Goal: Navigation & Orientation: Find specific page/section

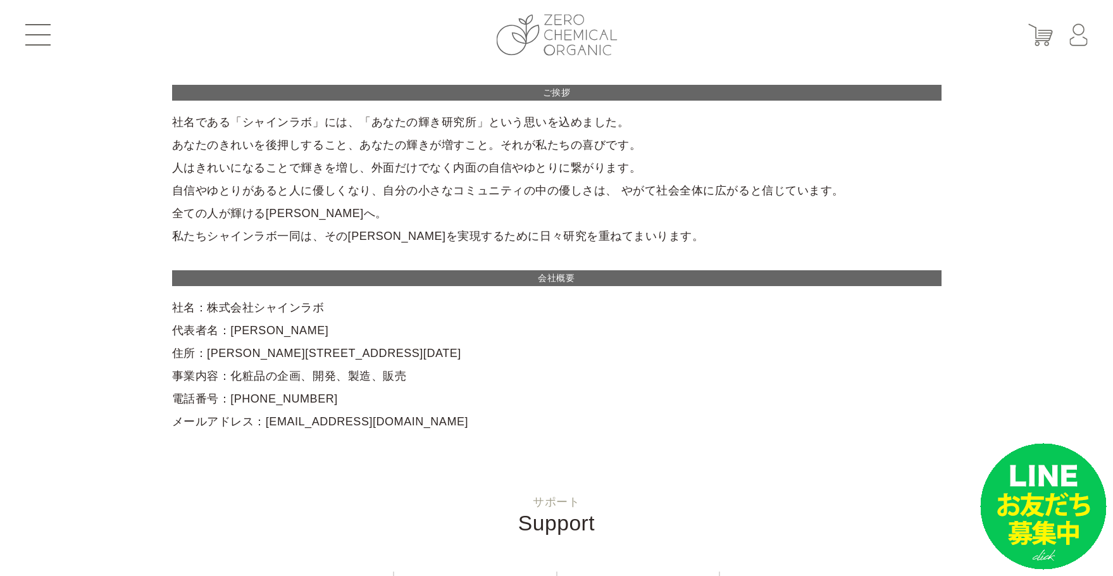
click at [567, 54] on img at bounding box center [556, 35] width 121 height 41
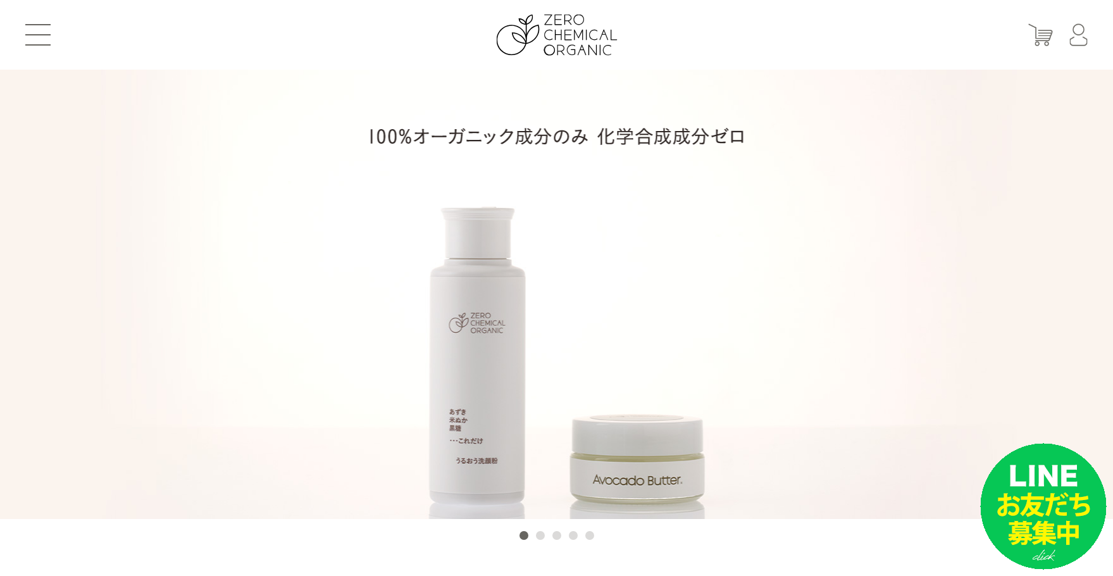
click at [45, 46] on header "はじめての方へ 商品一覧 定期お届けコース ショッピングガイド よくあるご質問 お問い合わせ 会員登録 マイページ カート ログイン パスワード発行" at bounding box center [556, 35] width 1113 height 70
click at [37, 45] on span at bounding box center [37, 44] width 25 height 1
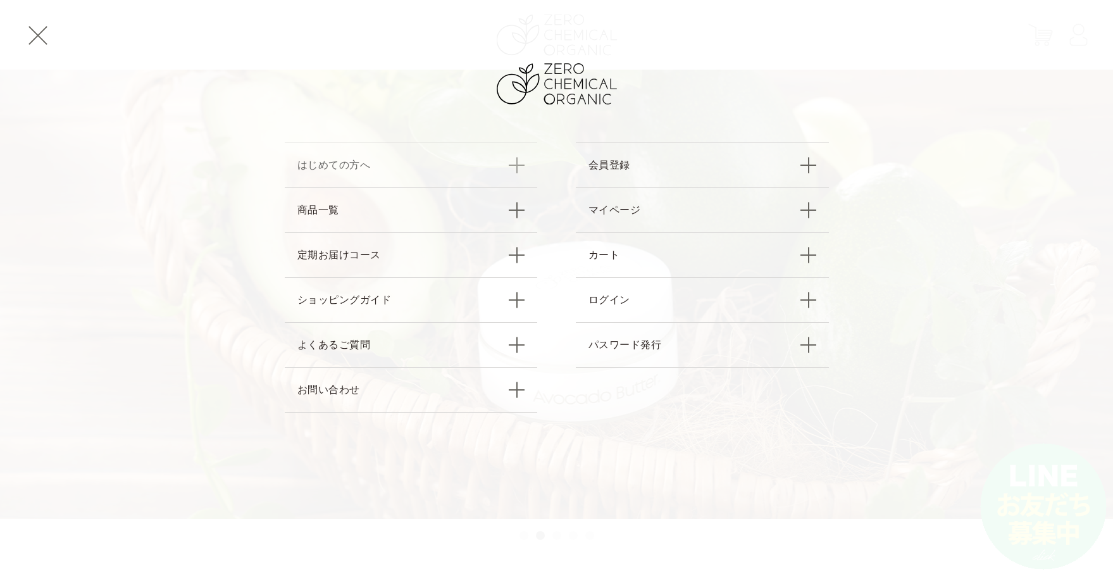
click at [321, 163] on link "はじめての方へ" at bounding box center [411, 164] width 253 height 45
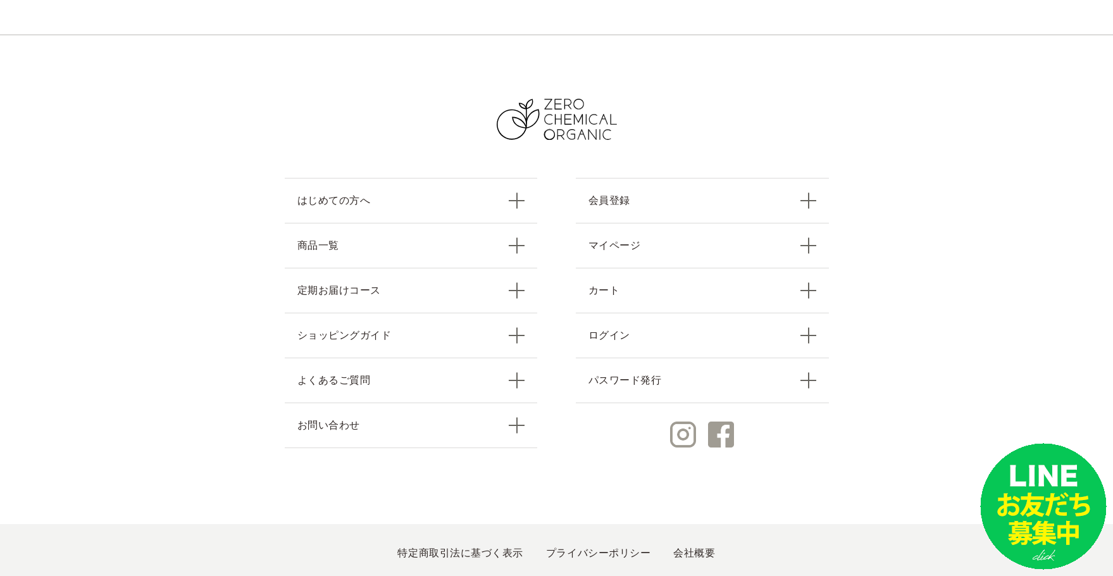
scroll to position [1357, 0]
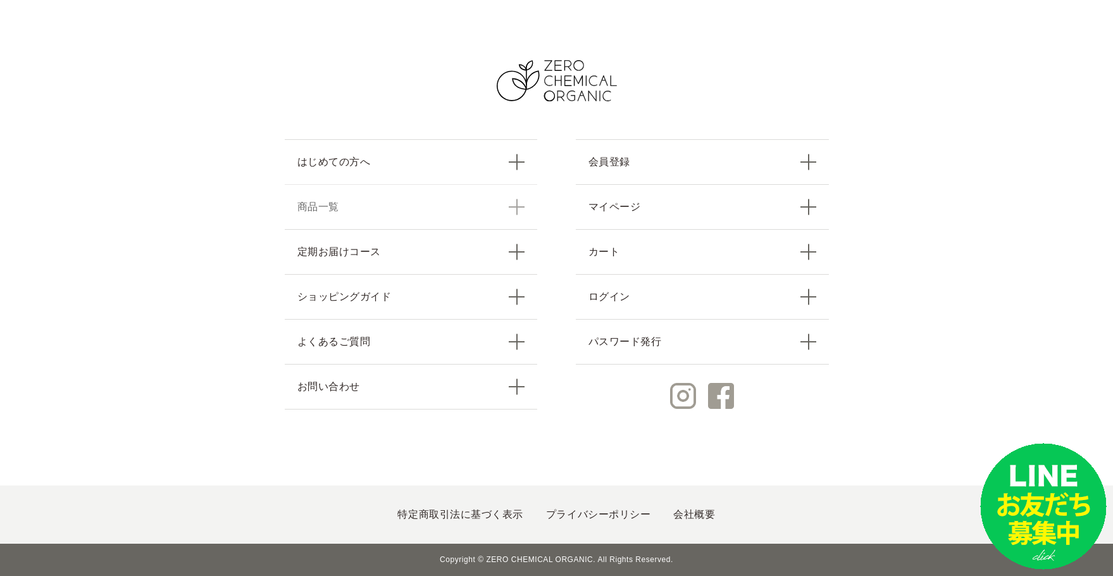
click at [318, 210] on link "商品一覧" at bounding box center [411, 206] width 253 height 45
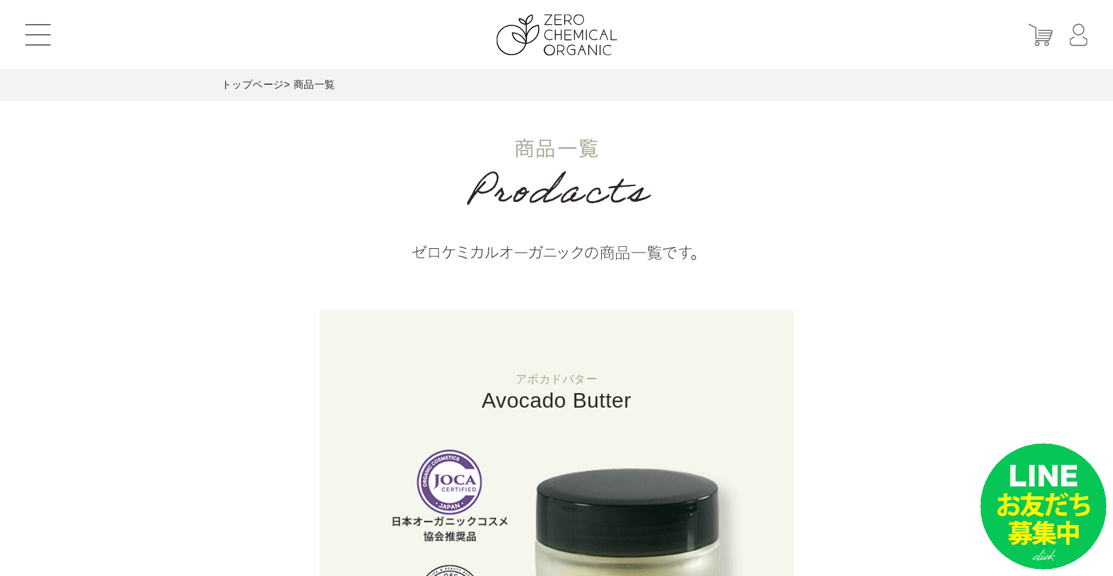
click at [603, 280] on img at bounding box center [556, 205] width 474 height 209
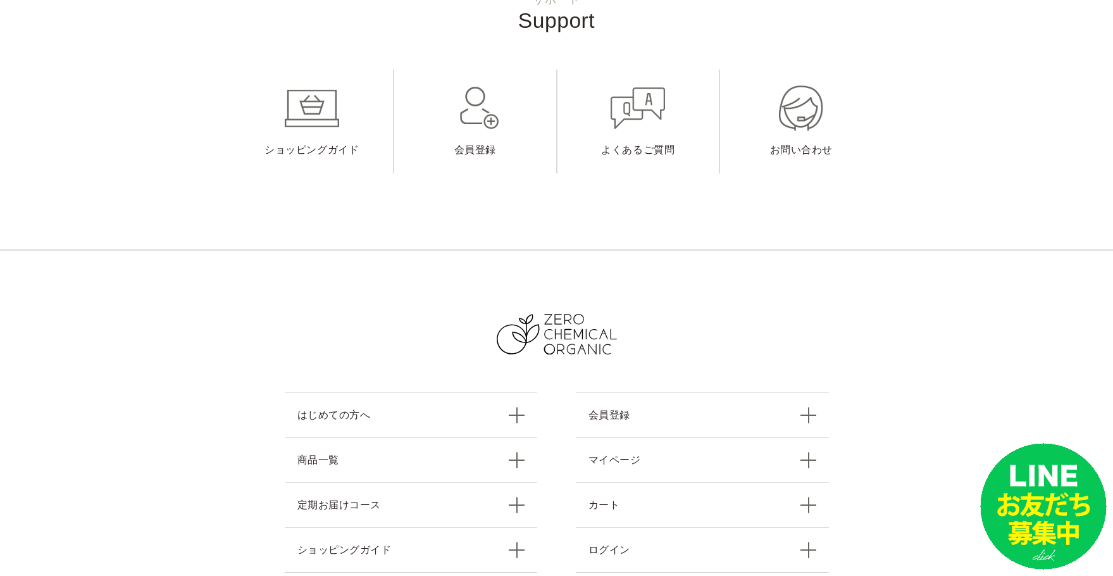
scroll to position [2034, 0]
